Goal: Transaction & Acquisition: Purchase product/service

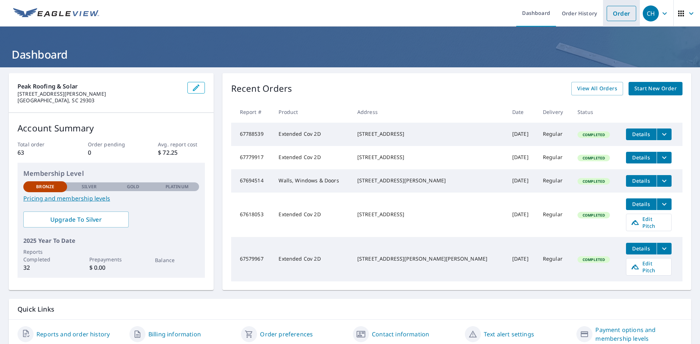
click at [622, 11] on link "Order" at bounding box center [621, 13] width 30 height 15
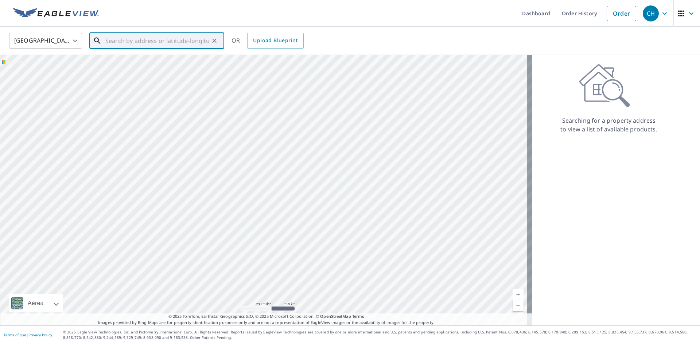
paste input "[STREET_ADDRESS][DEMOGRAPHIC_DATA]"
click at [140, 75] on p "[PERSON_NAME], SC 29374" at bounding box center [161, 78] width 114 height 7
type input "[STREET_ADDRESS][DEMOGRAPHIC_DATA][PERSON_NAME]"
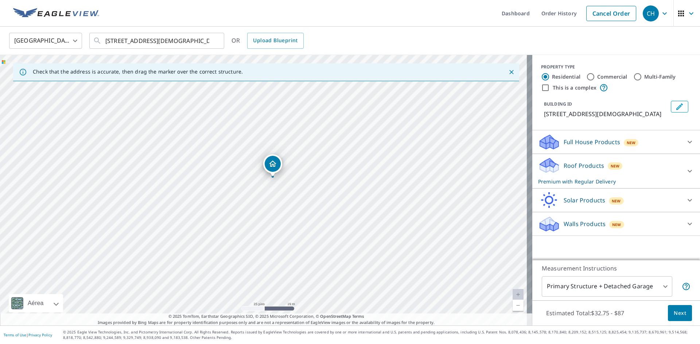
click at [616, 167] on div "Roof Products New Premium with Regular Delivery" at bounding box center [609, 171] width 143 height 28
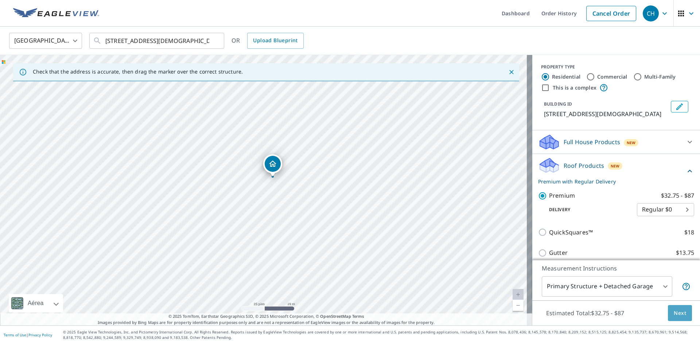
click at [676, 316] on span "Next" at bounding box center [679, 313] width 12 height 9
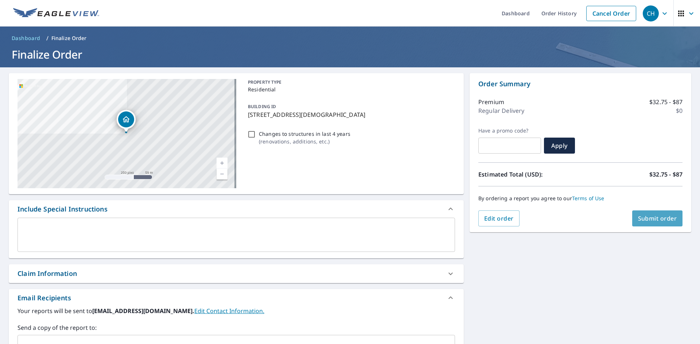
click at [667, 221] on span "Submit order" at bounding box center [657, 219] width 39 height 8
